Goal: Browse casually

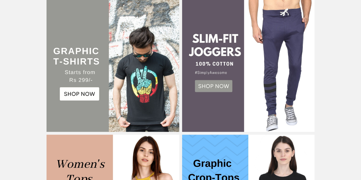
scroll to position [143, 0]
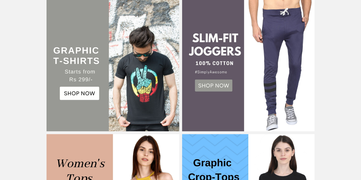
click at [78, 91] on img at bounding box center [113, 65] width 133 height 133
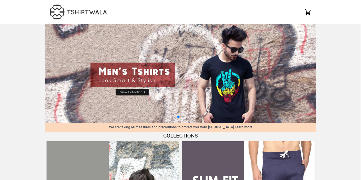
scroll to position [143, 0]
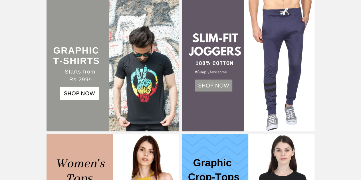
click at [219, 85] on img at bounding box center [248, 65] width 133 height 133
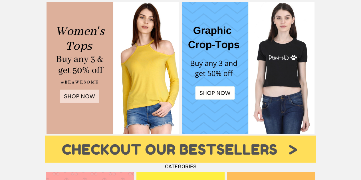
scroll to position [286, 0]
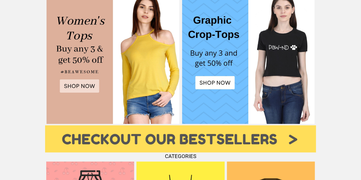
click at [84, 80] on img at bounding box center [113, 57] width 133 height 133
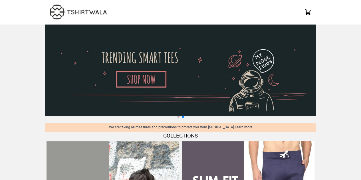
scroll to position [29, 0]
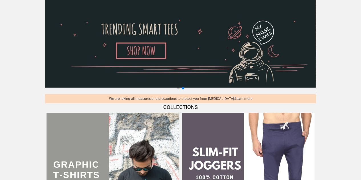
click at [141, 47] on img at bounding box center [180, 42] width 271 height 92
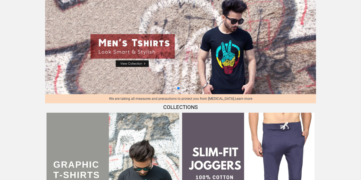
click at [135, 63] on img at bounding box center [180, 45] width 271 height 99
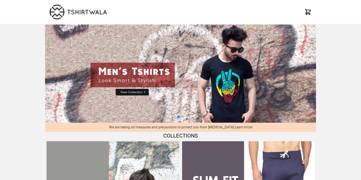
select select "*********"
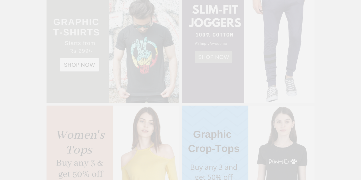
scroll to position [29, 0]
